Goal: Task Accomplishment & Management: Manage account settings

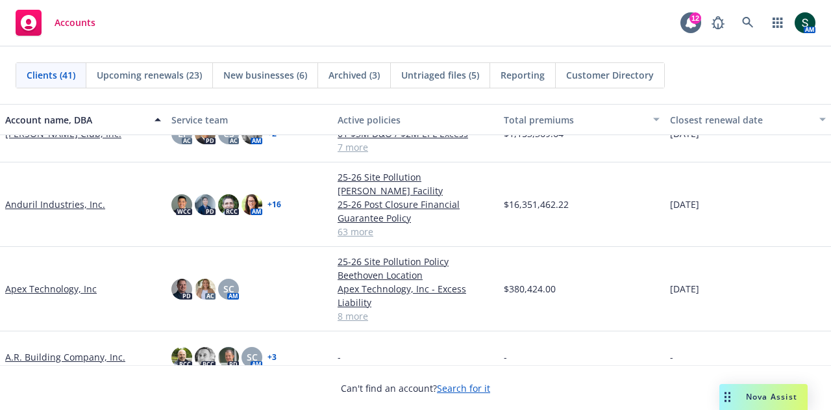
scroll to position [130, 0]
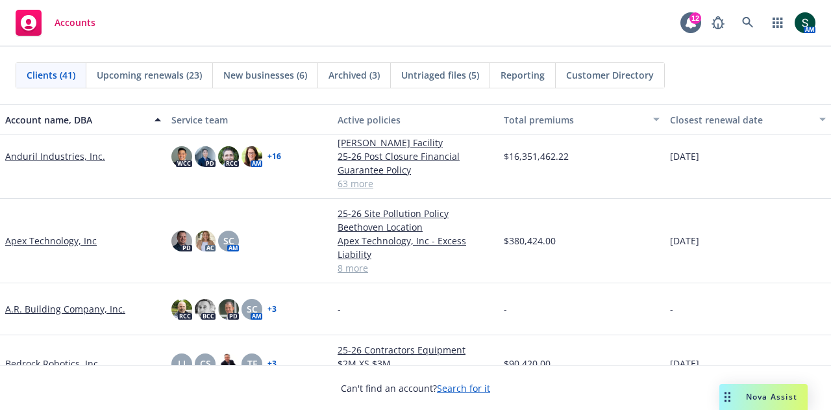
click at [45, 234] on link "Apex Technology, Inc" at bounding box center [51, 241] width 92 height 14
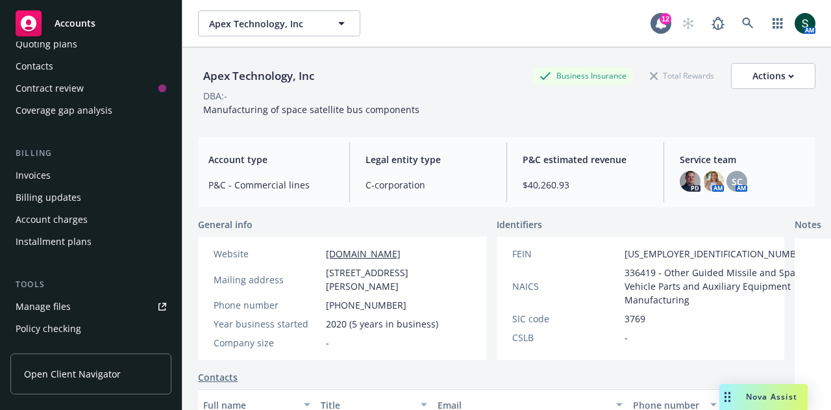
scroll to position [260, 0]
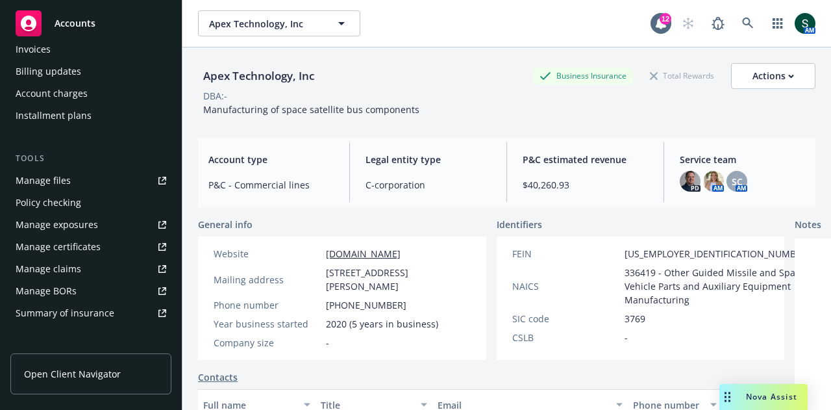
click at [53, 243] on div "Manage certificates" at bounding box center [58, 246] width 85 height 21
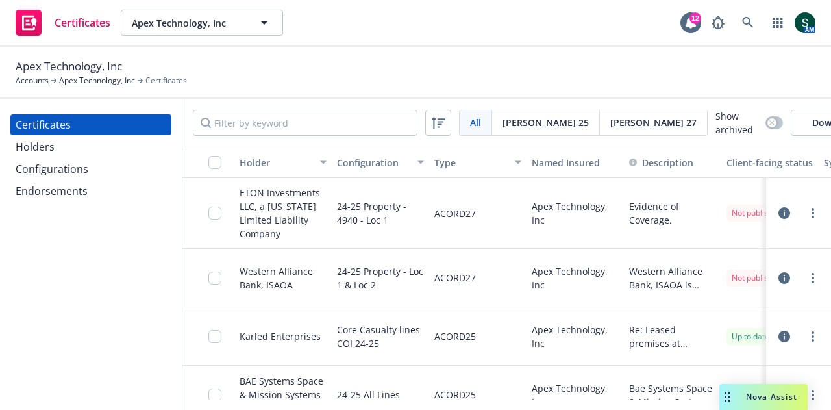
click at [67, 146] on div "Holders" at bounding box center [91, 146] width 151 height 21
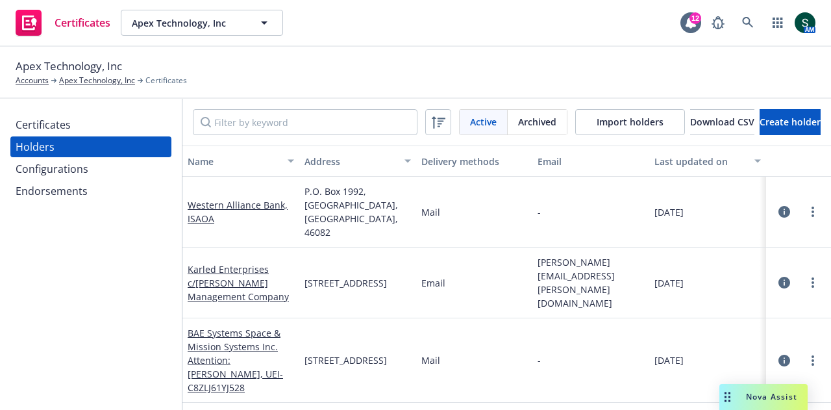
click at [778, 206] on icon "button" at bounding box center [784, 212] width 12 height 12
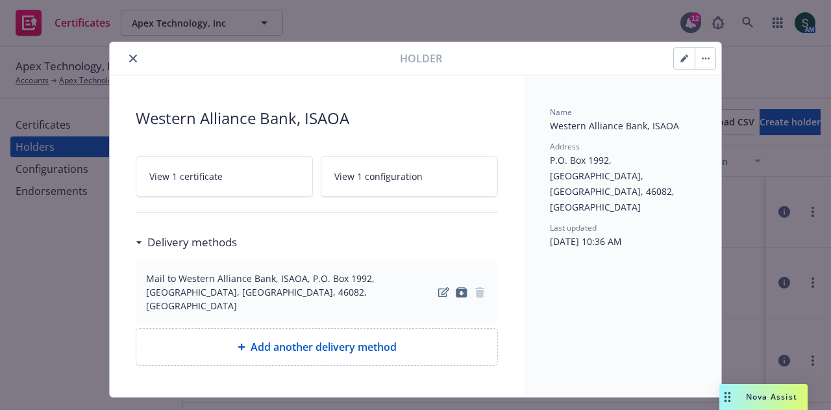
click at [129, 55] on icon "close" at bounding box center [133, 59] width 8 height 8
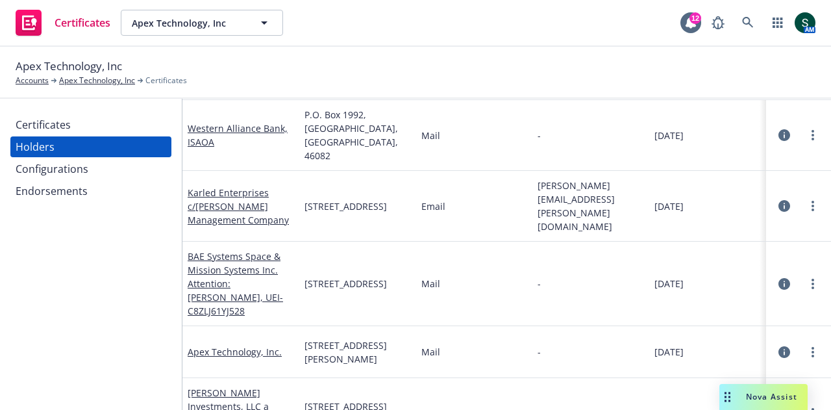
scroll to position [65, 0]
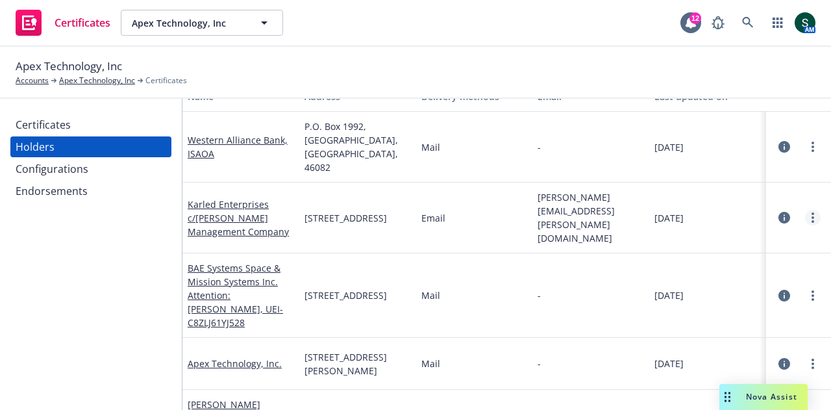
click at [811, 212] on icon "more" at bounding box center [812, 217] width 3 height 10
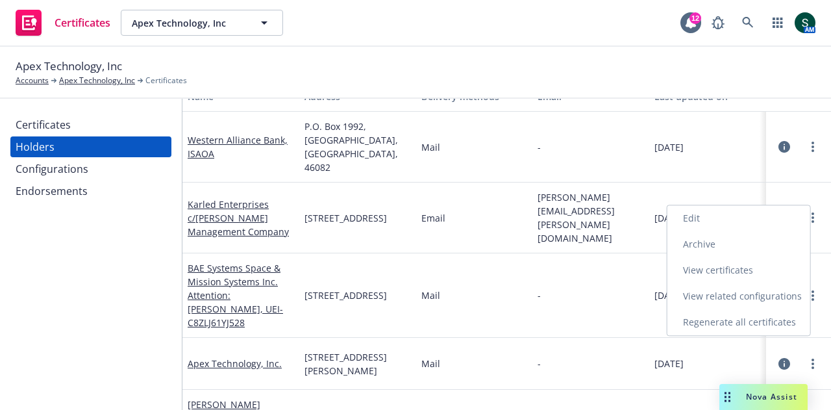
click at [736, 273] on link "View certificates" at bounding box center [738, 270] width 143 height 26
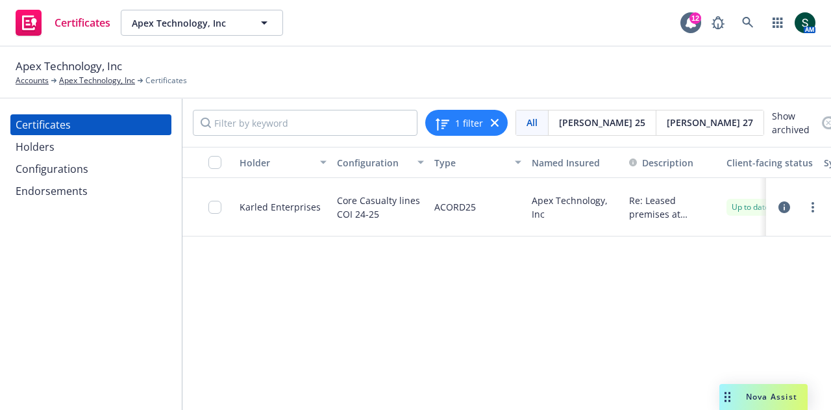
click at [25, 149] on div "Holders" at bounding box center [35, 146] width 39 height 21
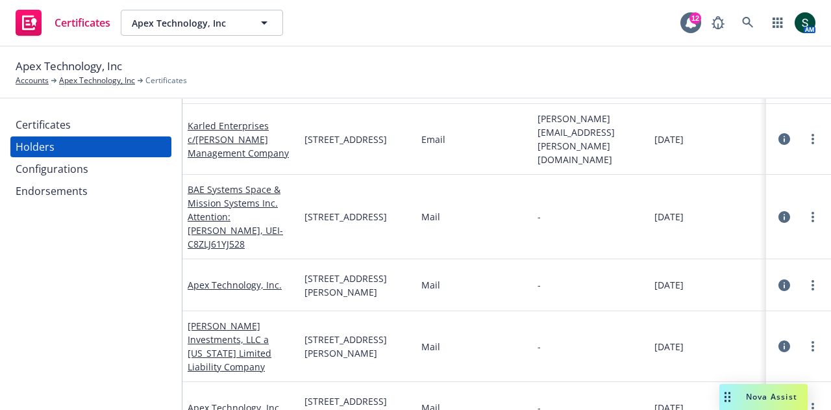
scroll to position [260, 0]
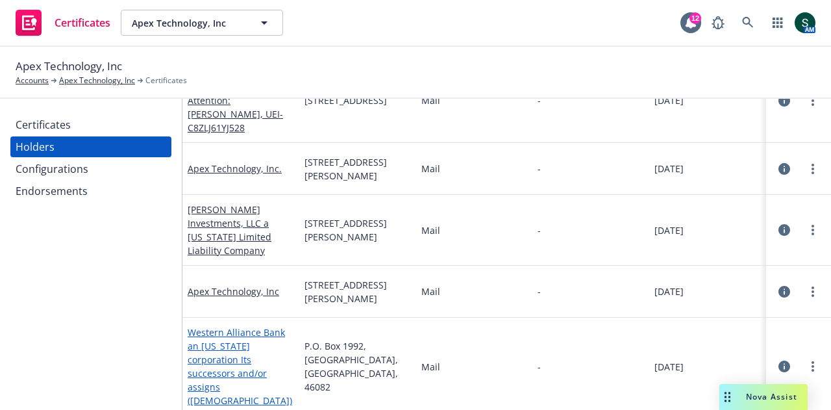
click at [226, 326] on link "Western Alliance Bank an [US_STATE] corporation Its successors and/or assigns (…" at bounding box center [240, 366] width 104 height 80
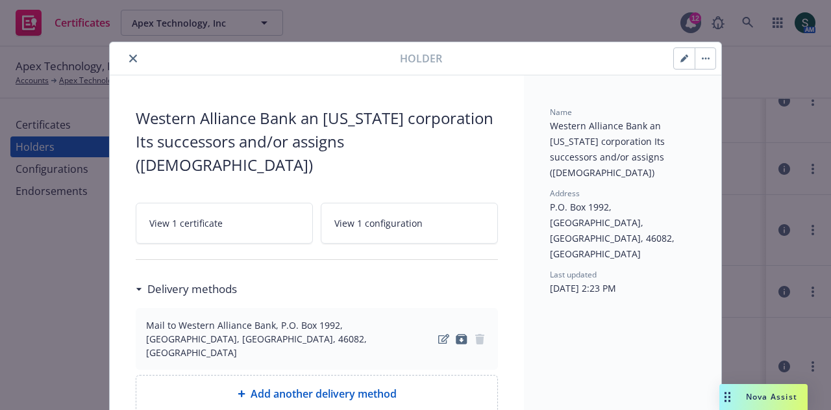
click at [130, 55] on icon "close" at bounding box center [133, 59] width 8 height 8
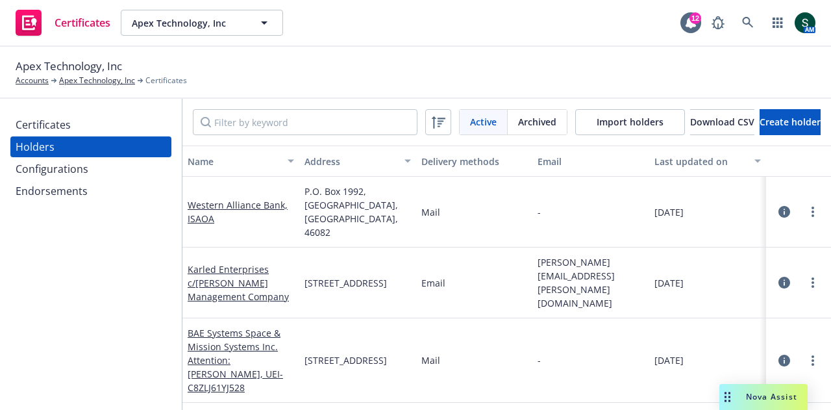
scroll to position [65, 0]
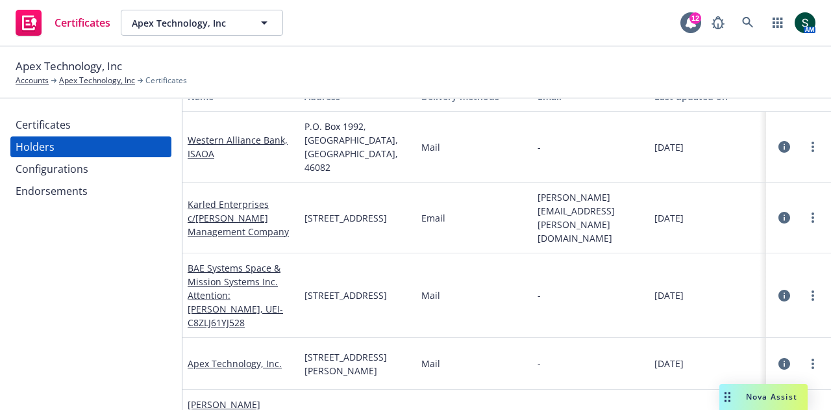
click at [44, 129] on div "Certificates" at bounding box center [43, 124] width 55 height 21
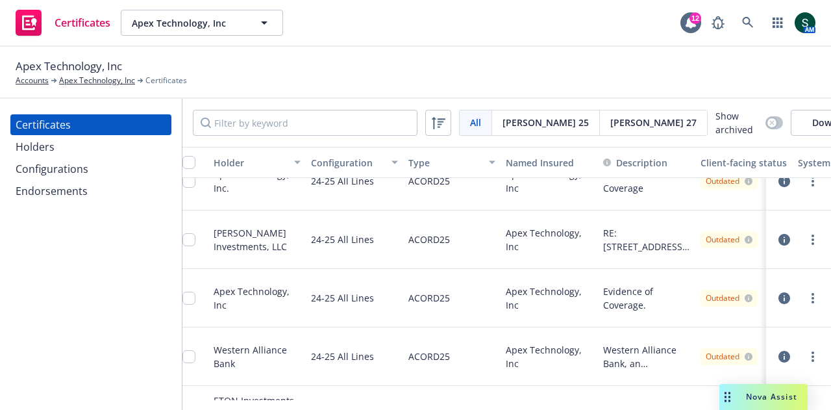
scroll to position [421, 26]
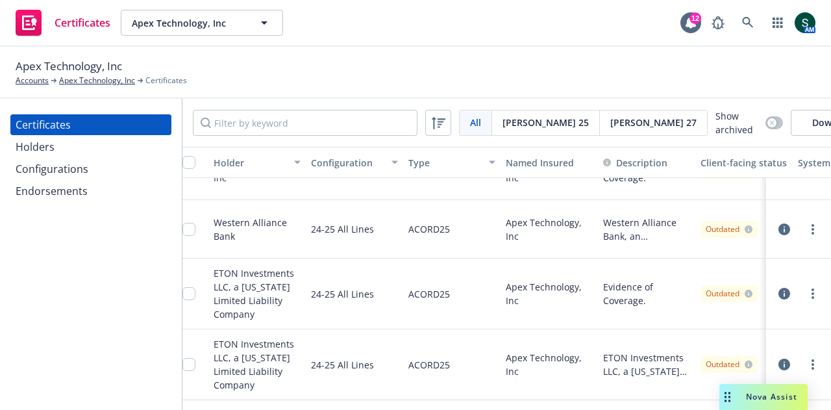
click at [63, 153] on div "Holders" at bounding box center [91, 146] width 151 height 21
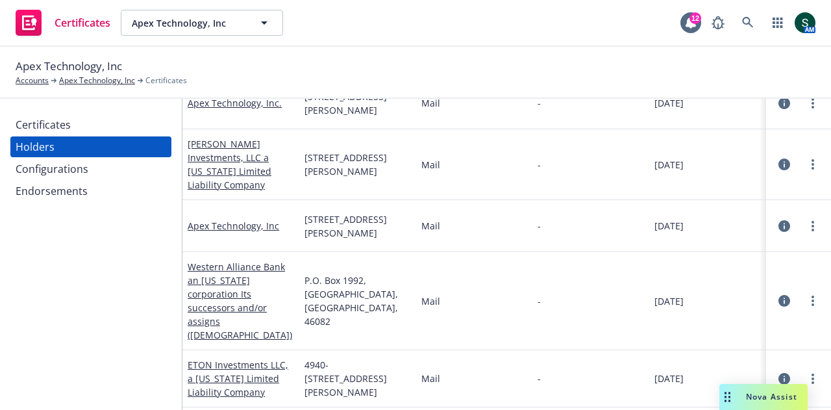
scroll to position [389, 0]
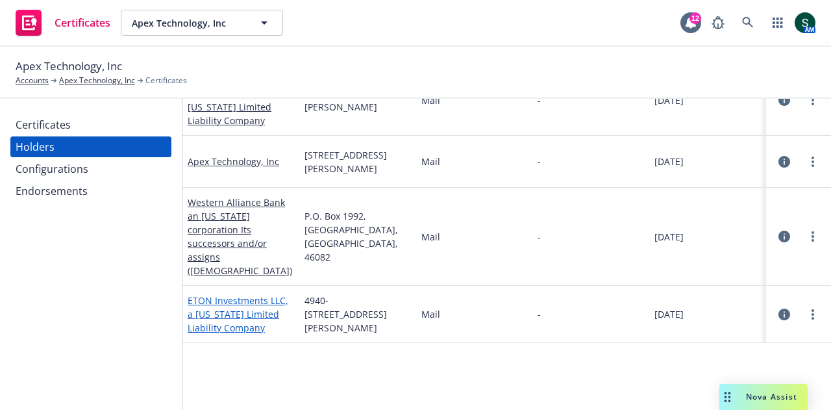
click at [224, 294] on link "ETON Investments LLC, a [US_STATE] Limited Liability Company" at bounding box center [238, 314] width 101 height 40
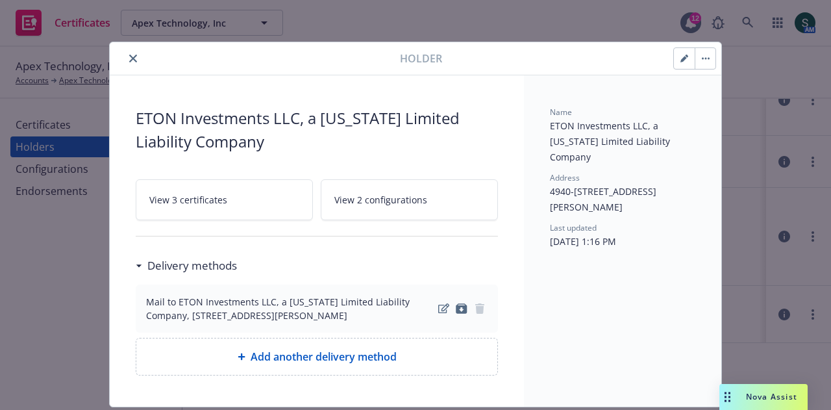
click at [129, 55] on icon "close" at bounding box center [133, 59] width 8 height 8
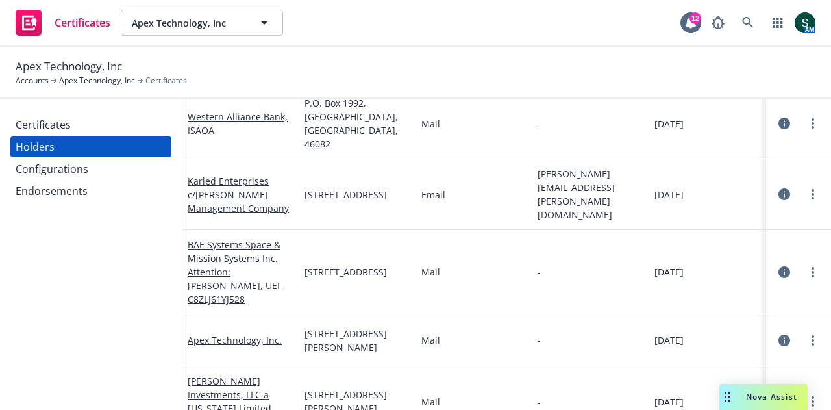
scroll to position [325, 0]
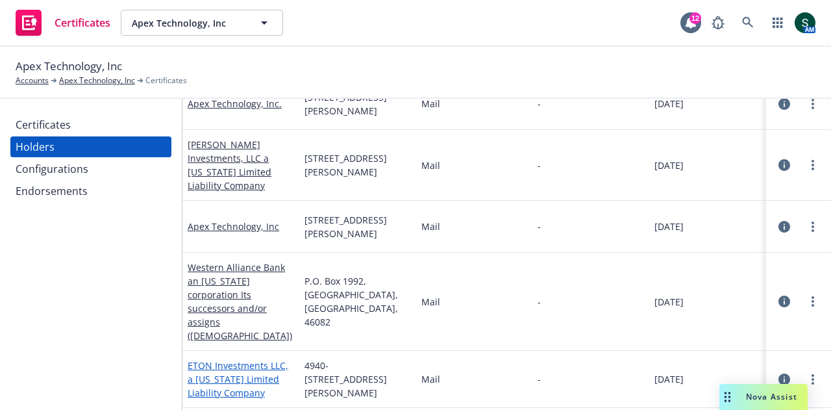
click at [227, 261] on link "Western Alliance Bank an [US_STATE] corporation Its successors and/or assigns (…" at bounding box center [240, 301] width 104 height 80
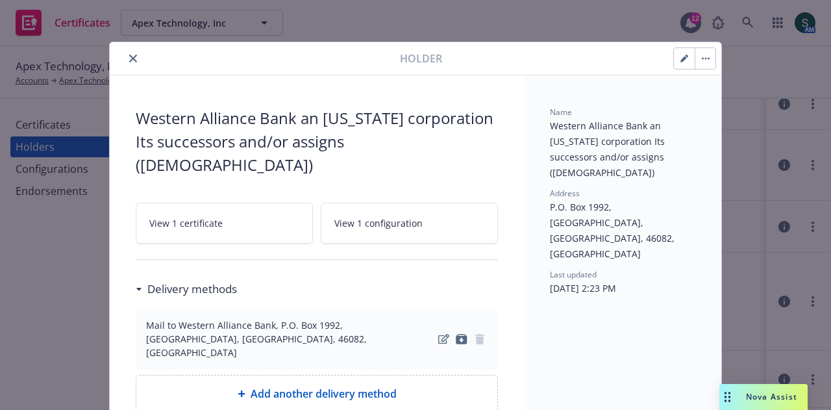
click at [129, 57] on icon "close" at bounding box center [133, 59] width 8 height 8
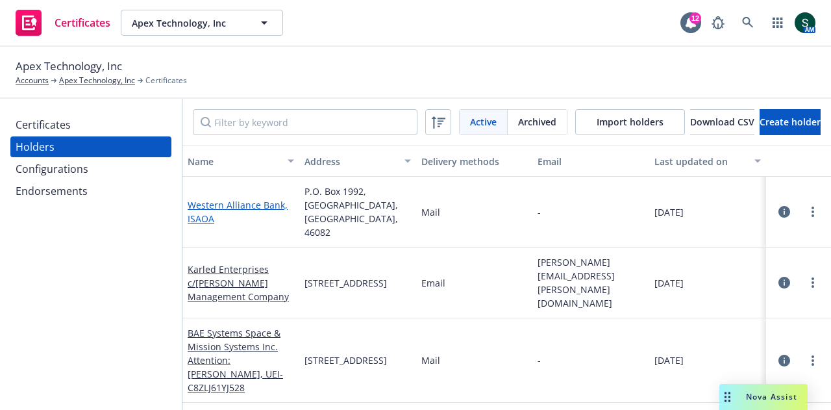
click at [202, 199] on link "Western Alliance Bank, ISAOA" at bounding box center [238, 212] width 100 height 26
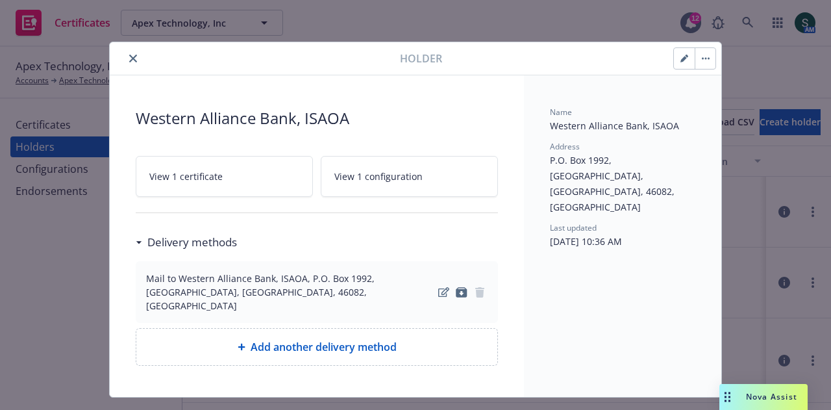
click at [209, 172] on span "View 1 certificate" at bounding box center [185, 176] width 73 height 14
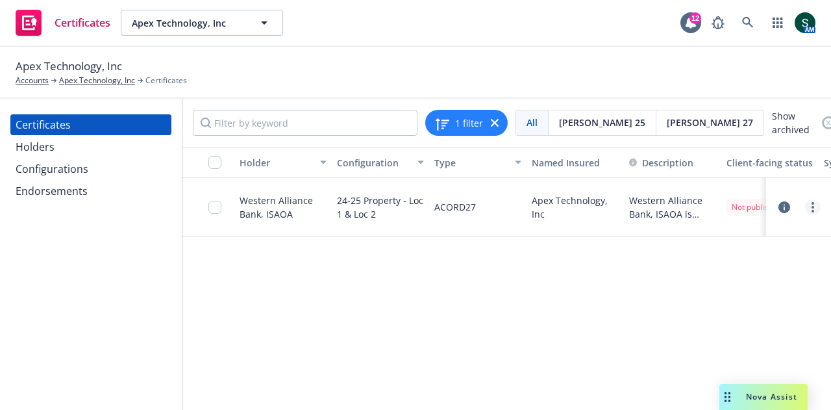
click at [815, 212] on link "more" at bounding box center [813, 207] width 16 height 16
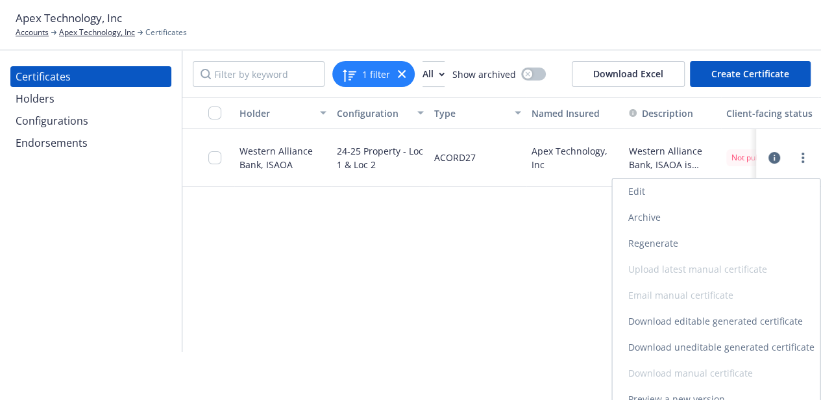
scroll to position [60, 0]
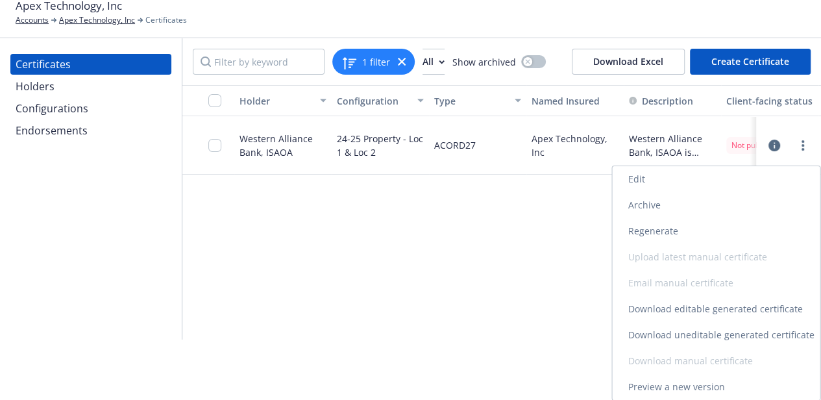
click at [679, 391] on link "Preview a new version" at bounding box center [716, 387] width 208 height 26
